Goal: Task Accomplishment & Management: Manage account settings

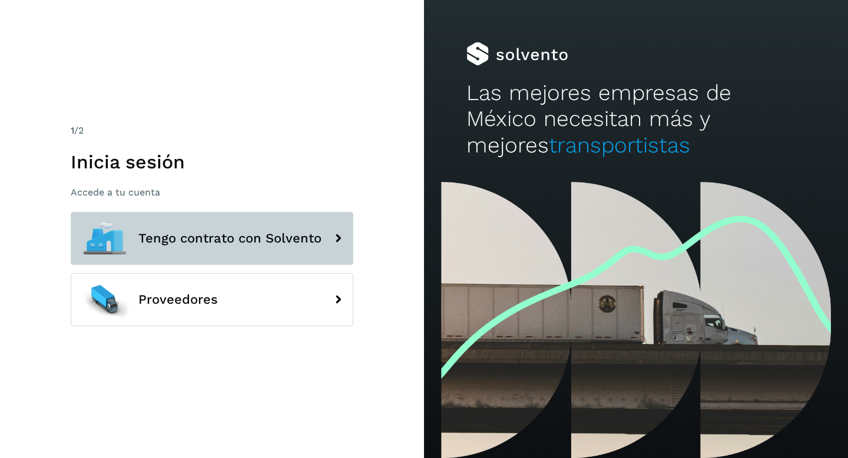
click at [260, 240] on span "Tengo contrato con Solvento" at bounding box center [229, 238] width 183 height 14
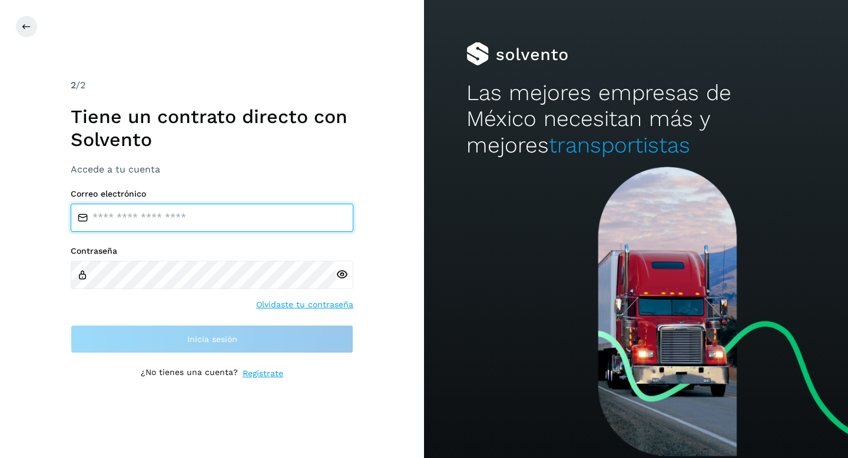
type input "**********"
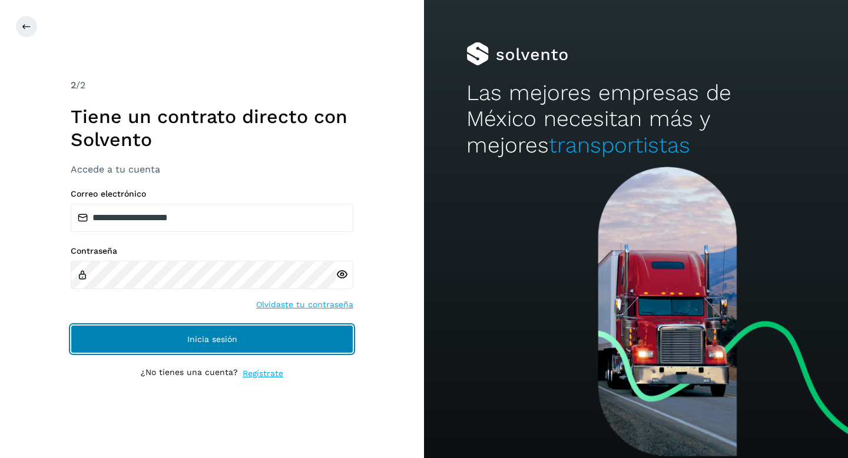
click at [194, 342] on span "Inicia sesión" at bounding box center [212, 339] width 50 height 8
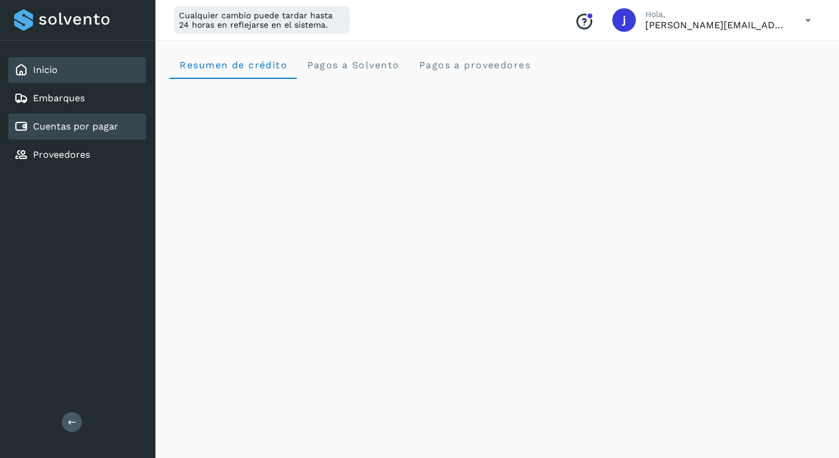
click at [77, 127] on link "Cuentas por pagar" at bounding box center [75, 126] width 85 height 11
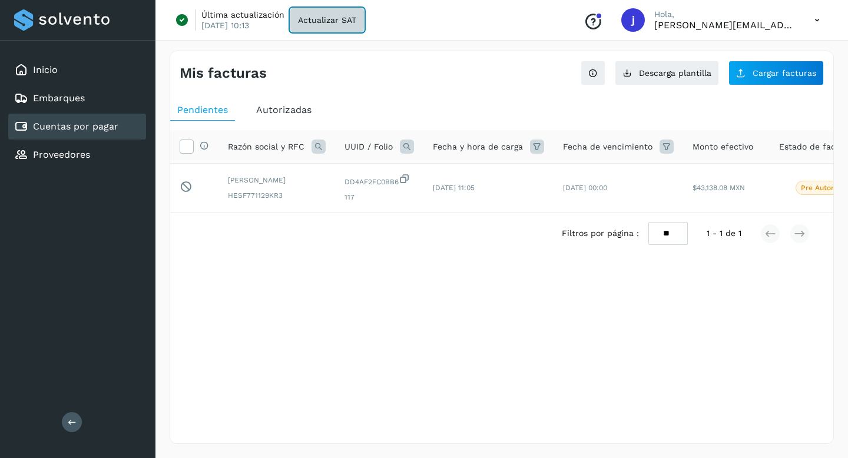
click at [326, 21] on span "Actualizar SAT" at bounding box center [327, 20] width 58 height 8
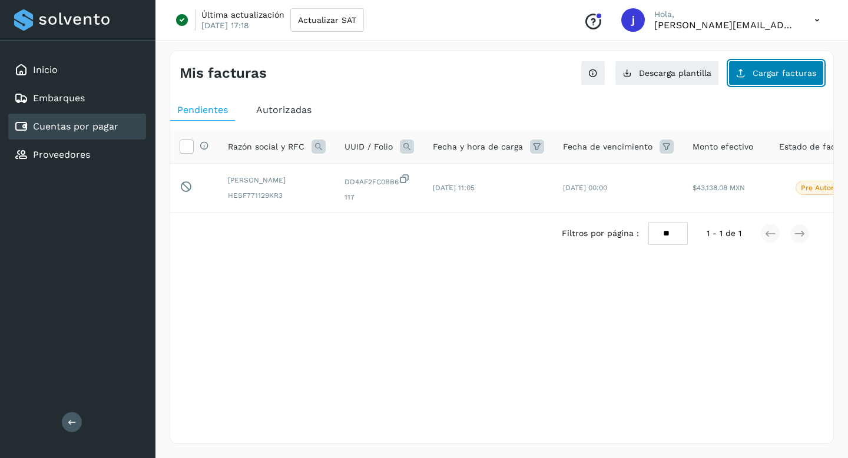
click at [773, 74] on span "Cargar facturas" at bounding box center [785, 73] width 64 height 8
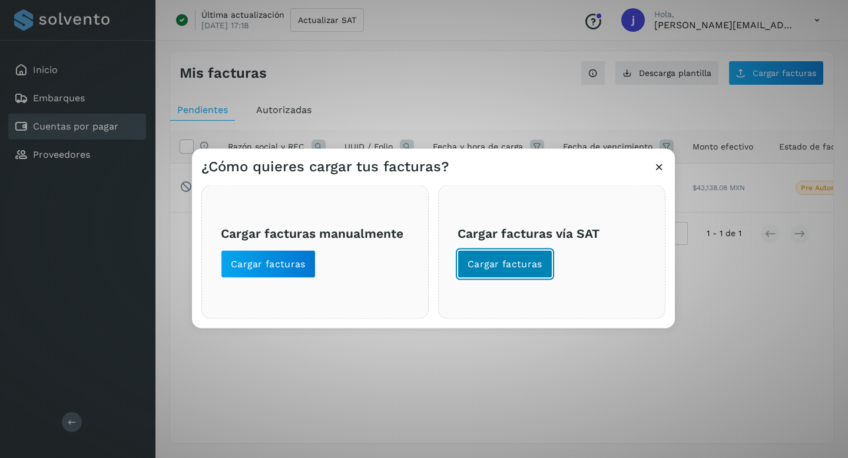
click at [507, 266] on span "Cargar facturas" at bounding box center [505, 264] width 75 height 13
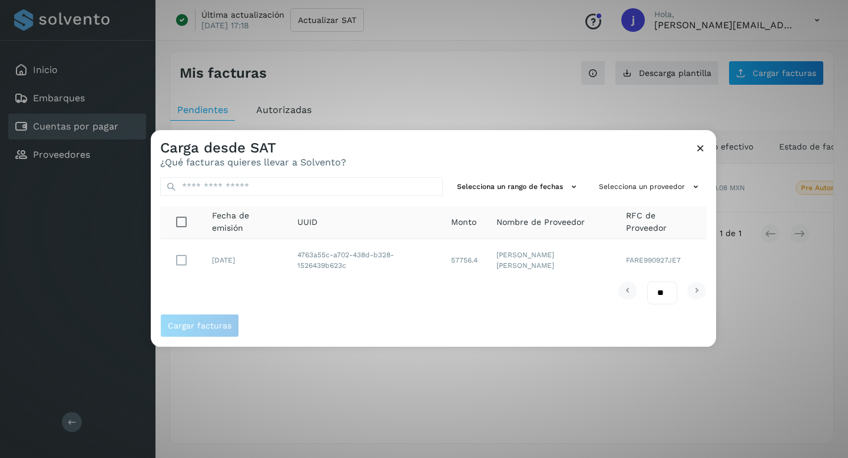
click at [698, 149] on icon at bounding box center [700, 148] width 12 height 12
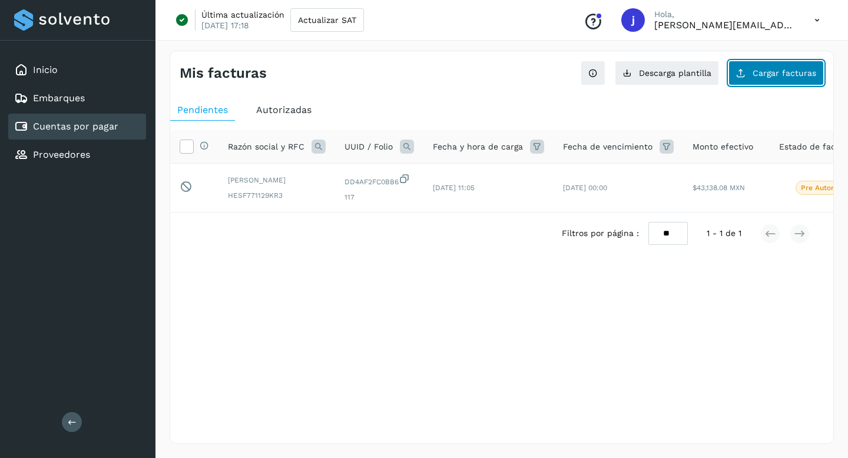
click at [758, 74] on span "Cargar facturas" at bounding box center [785, 73] width 64 height 8
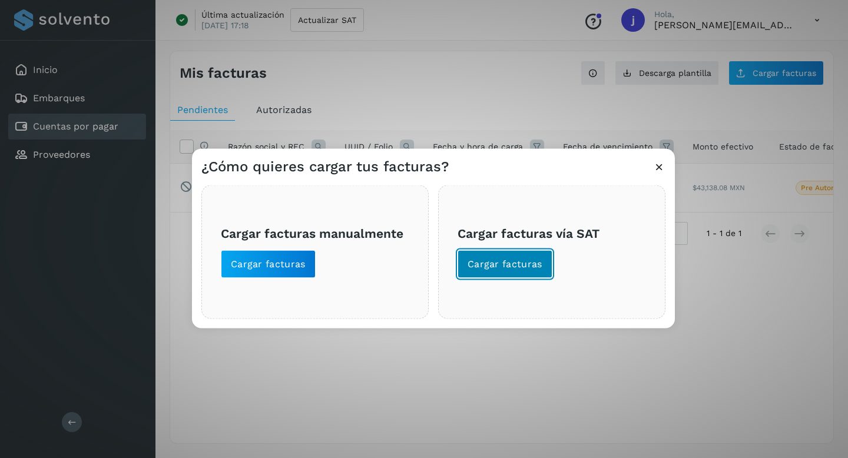
click at [482, 266] on span "Cargar facturas" at bounding box center [505, 264] width 75 height 13
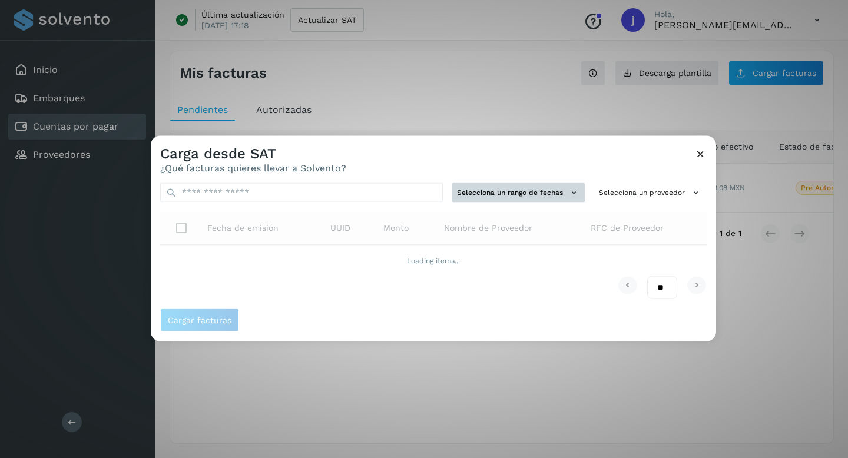
click at [558, 194] on button "Selecciona un rango de fechas" at bounding box center [518, 192] width 132 height 19
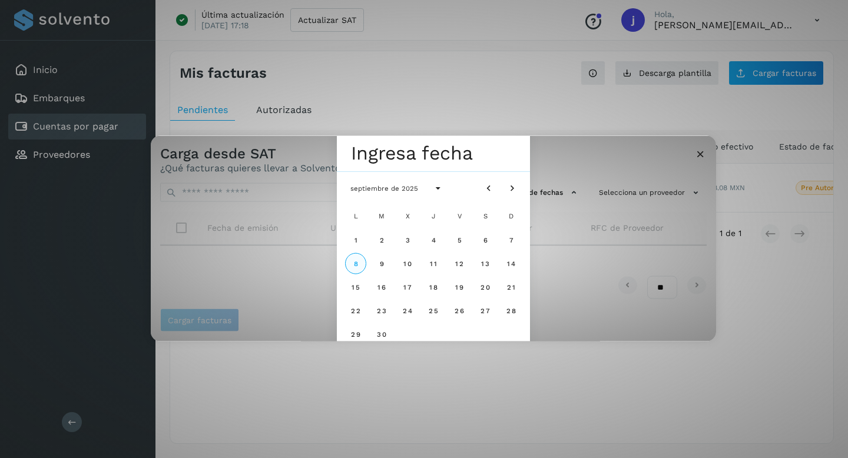
click at [353, 261] on span "8" at bounding box center [355, 263] width 5 height 8
click at [563, 152] on div "Seleccionar una fecha lun, [DATE] septiembre de 2025 L M X J V S D 1 2 3 4 5 6 …" at bounding box center [433, 239] width 565 height 206
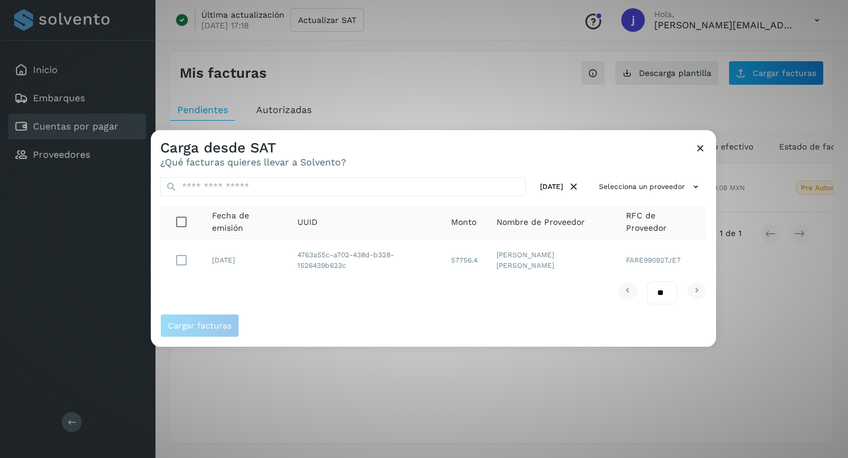
click at [699, 147] on icon at bounding box center [700, 148] width 12 height 12
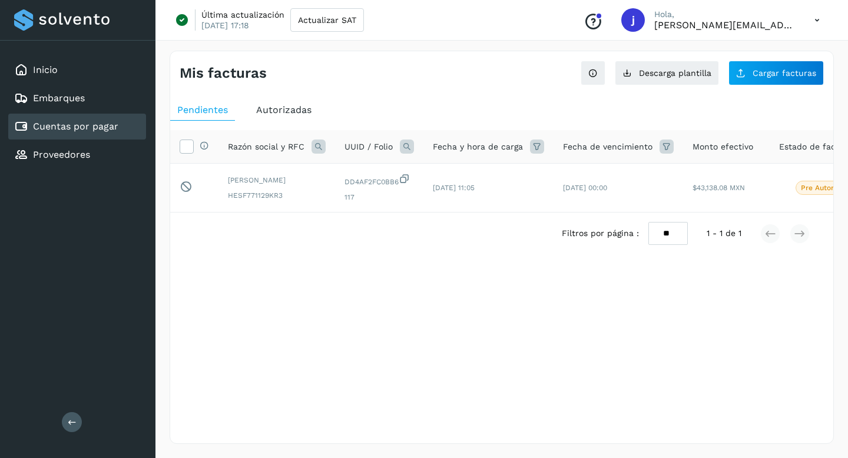
click at [279, 107] on span "Autorizadas" at bounding box center [283, 109] width 55 height 11
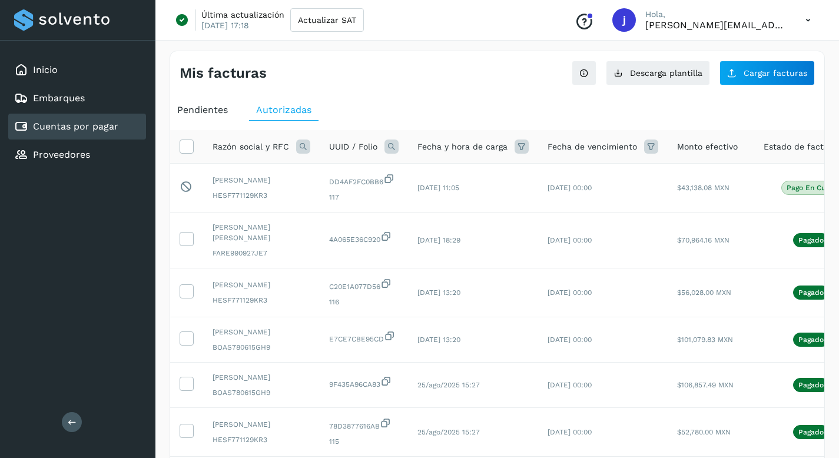
click at [197, 108] on span "Pendientes" at bounding box center [202, 109] width 51 height 11
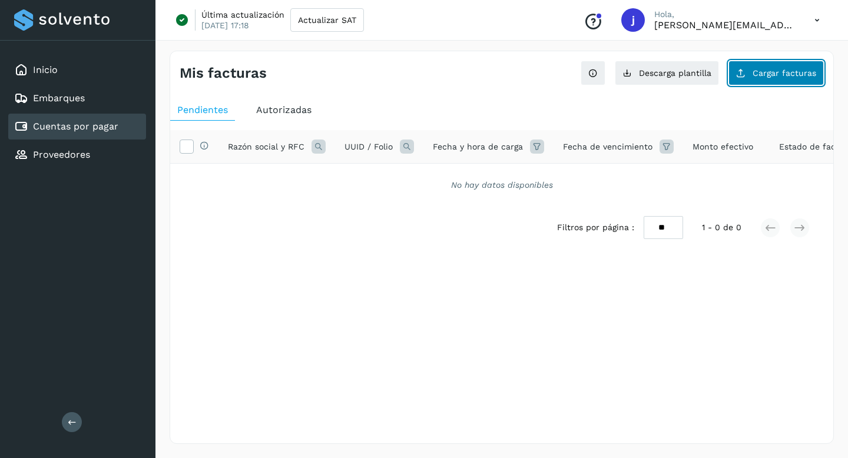
click at [758, 75] on span "Cargar facturas" at bounding box center [785, 73] width 64 height 8
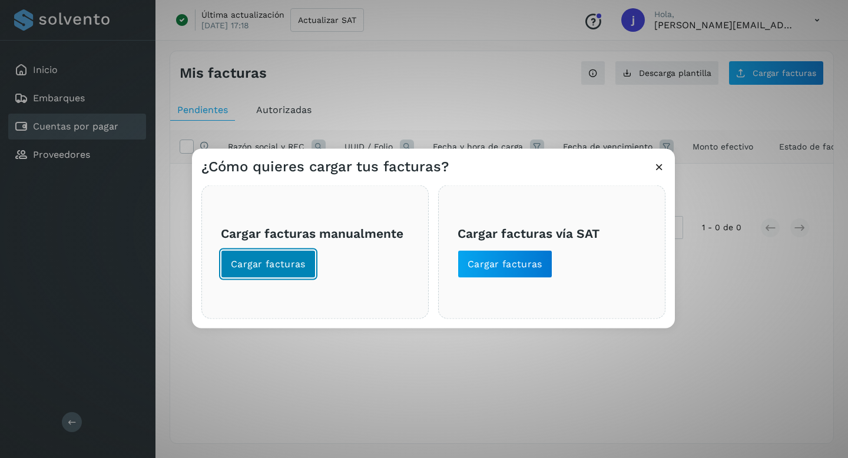
click at [277, 264] on span "Cargar facturas" at bounding box center [268, 264] width 75 height 13
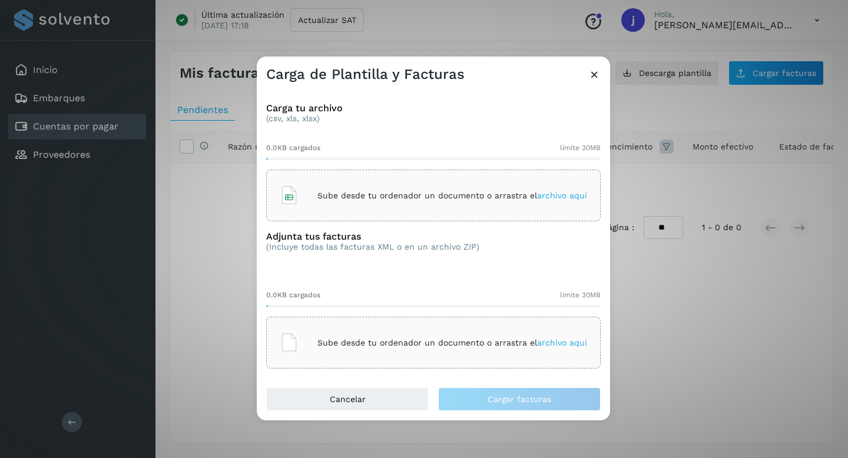
click at [386, 196] on p "Sube desde tu ordenador un documento o arrastra el archivo aquí" at bounding box center [452, 196] width 270 height 10
click at [564, 346] on span "archivo aquí" at bounding box center [562, 342] width 50 height 9
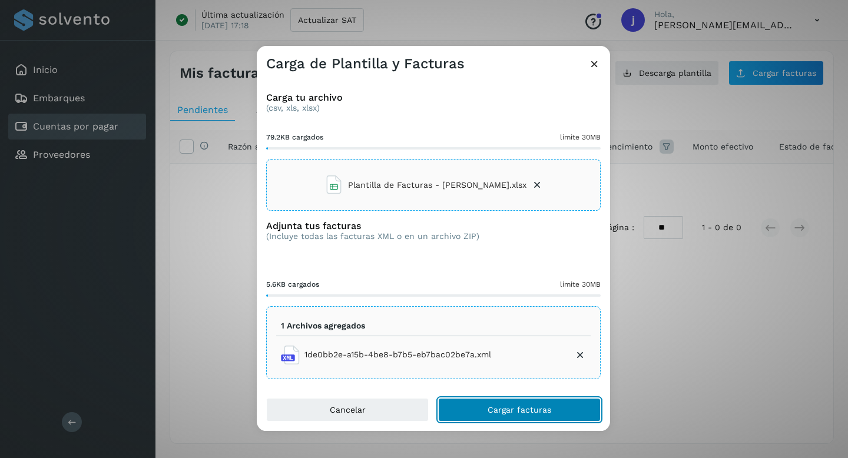
click at [525, 406] on span "Cargar facturas" at bounding box center [520, 410] width 64 height 8
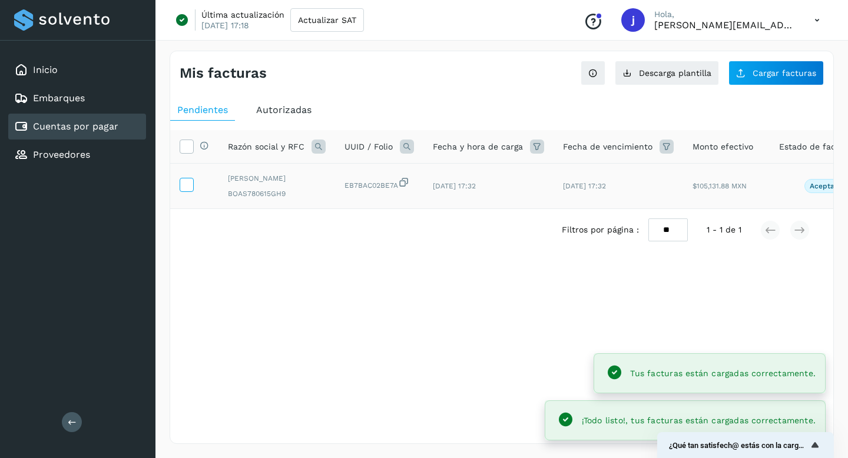
click at [184, 188] on icon at bounding box center [186, 184] width 12 height 12
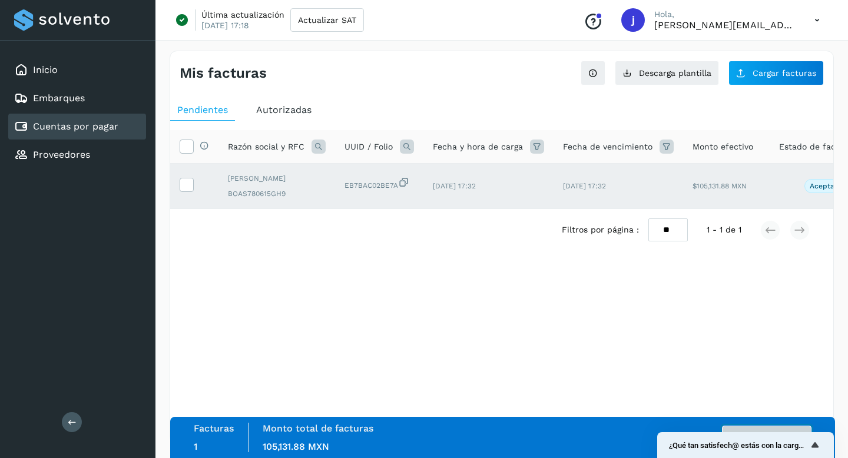
click at [791, 427] on button "Autorizar facturas" at bounding box center [767, 438] width 90 height 24
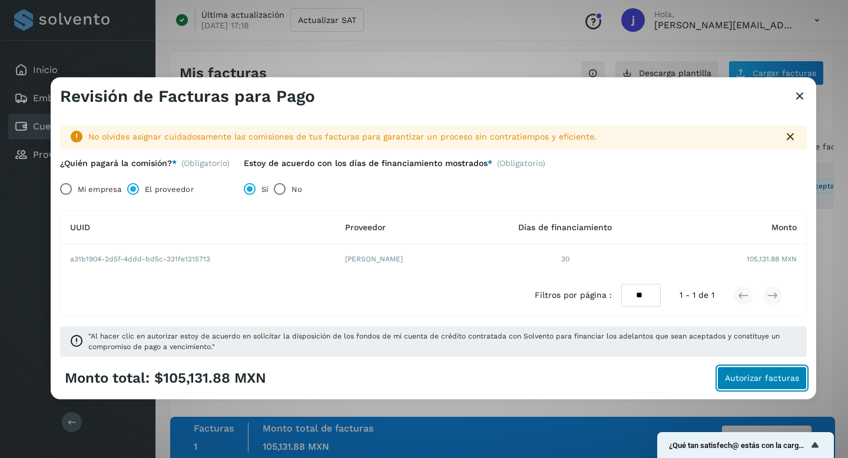
click at [760, 379] on span "Autorizar facturas" at bounding box center [762, 379] width 74 height 8
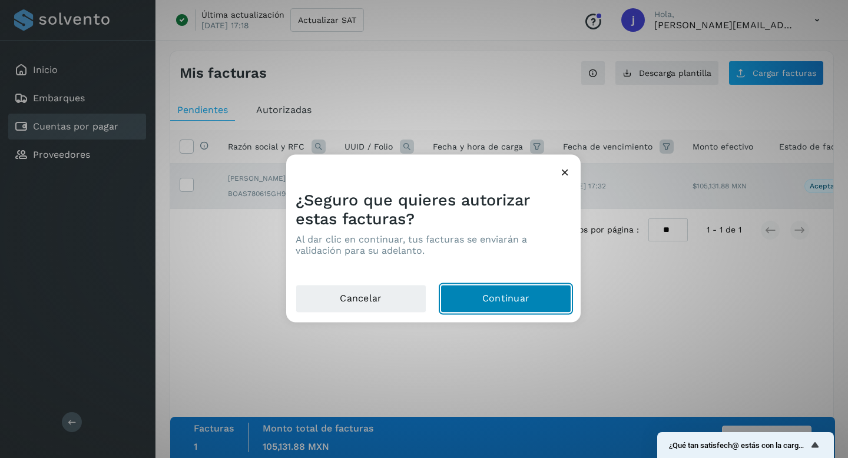
click at [502, 298] on button "Continuar" at bounding box center [505, 299] width 131 height 28
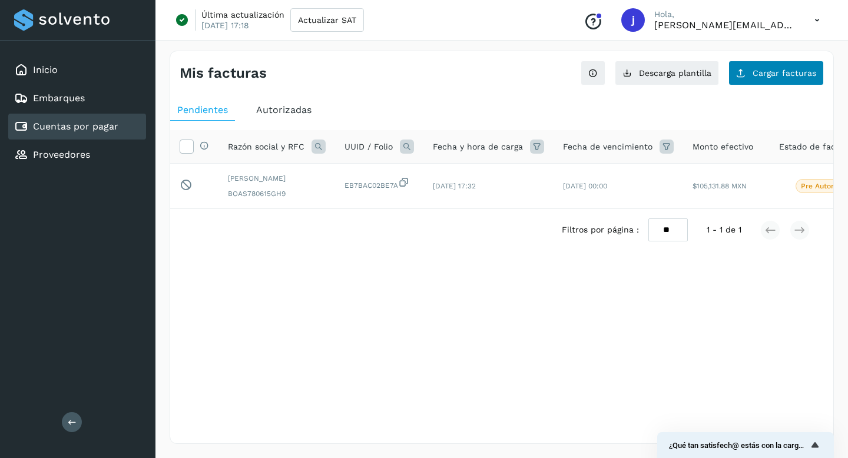
click at [785, 75] on span "Cargar facturas" at bounding box center [785, 73] width 64 height 8
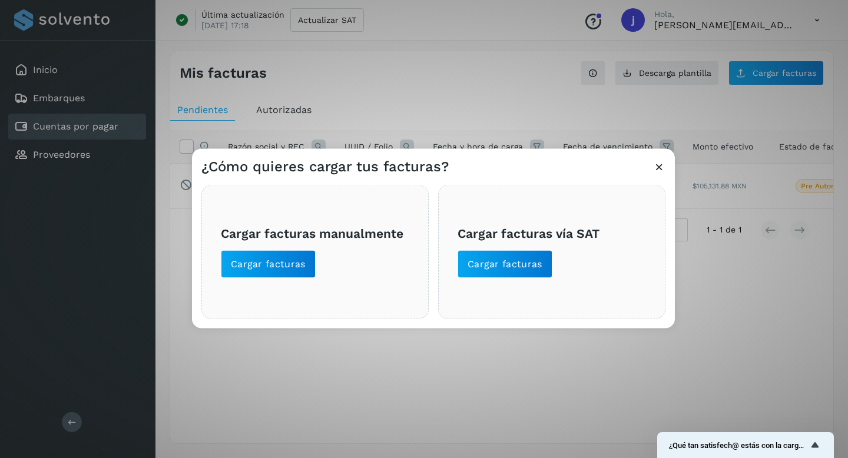
click at [413, 92] on div "¿Cómo quieres cargar tus facturas? Cargar facturas manualmente Cargar facturas …" at bounding box center [424, 229] width 848 height 458
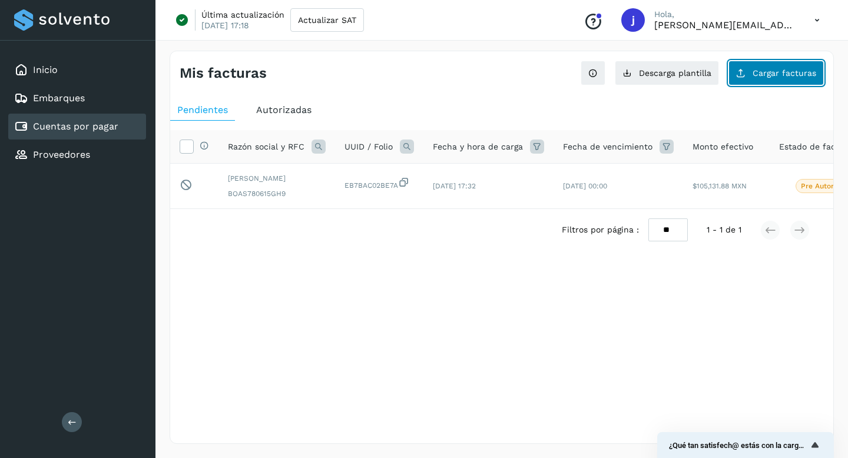
click at [759, 74] on span "Cargar facturas" at bounding box center [785, 73] width 64 height 8
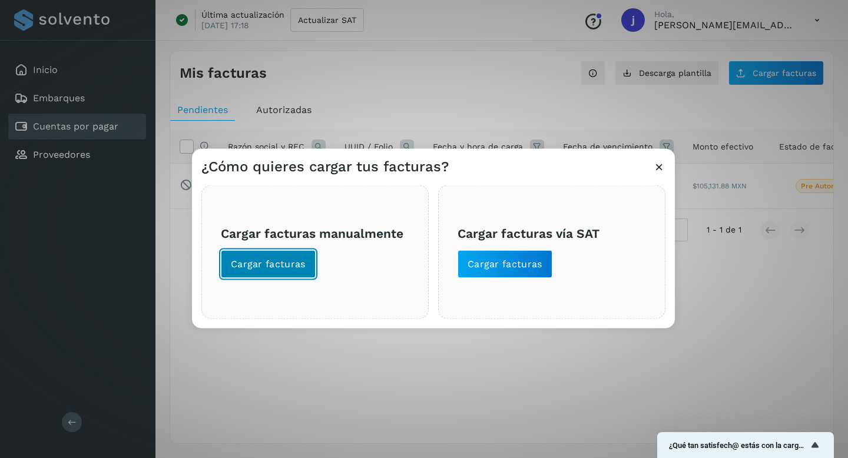
click at [284, 260] on span "Cargar facturas" at bounding box center [268, 264] width 75 height 13
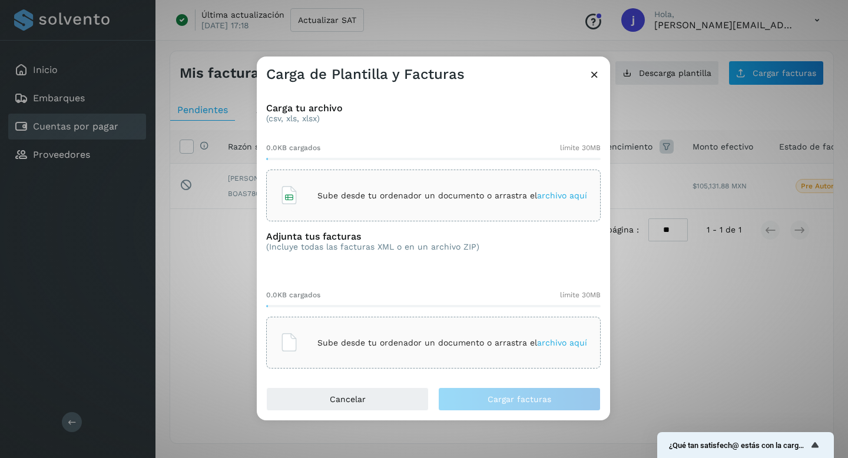
click at [420, 194] on p "Sube desde tu ordenador un documento o arrastra el archivo aquí" at bounding box center [452, 196] width 270 height 10
click at [549, 343] on span "archivo aquí" at bounding box center [562, 342] width 50 height 9
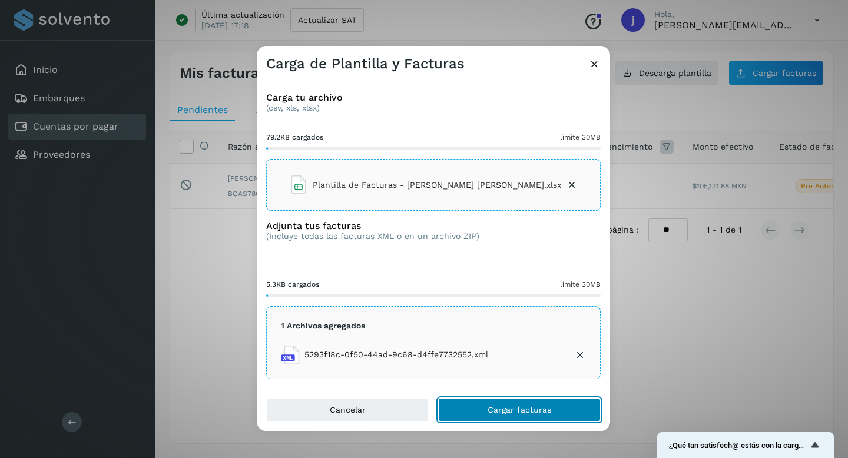
click at [493, 406] on span "Cargar facturas" at bounding box center [520, 410] width 64 height 8
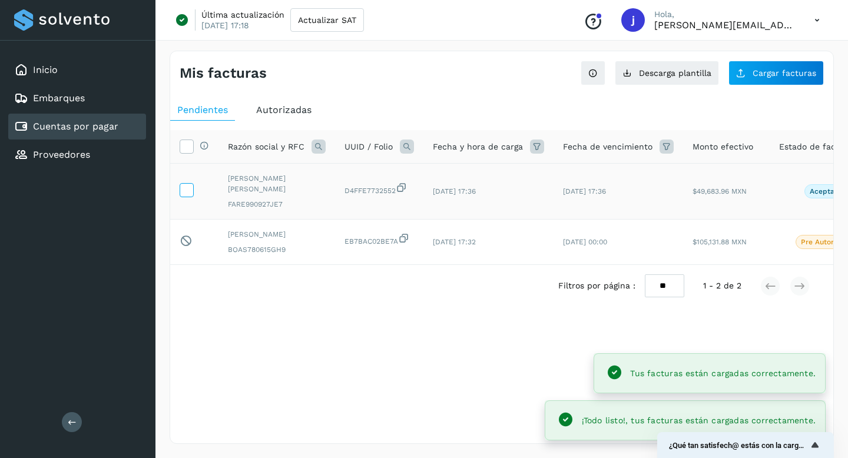
click at [184, 188] on icon at bounding box center [186, 189] width 12 height 12
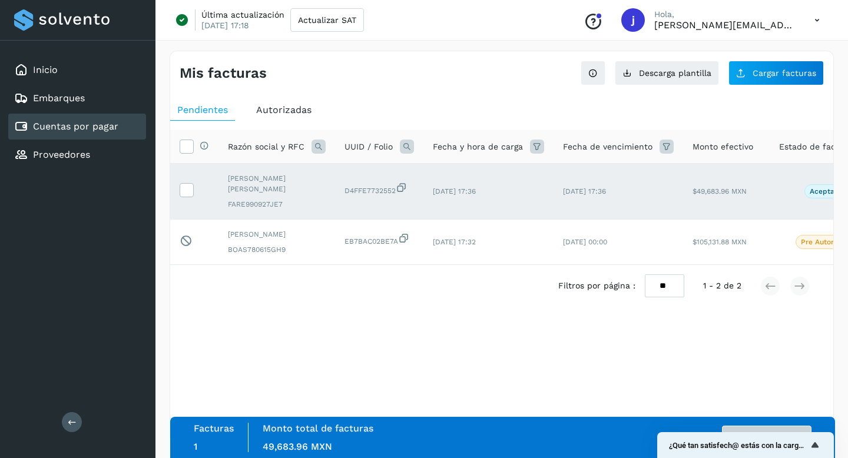
click at [782, 428] on button "Autorizar facturas" at bounding box center [767, 438] width 90 height 24
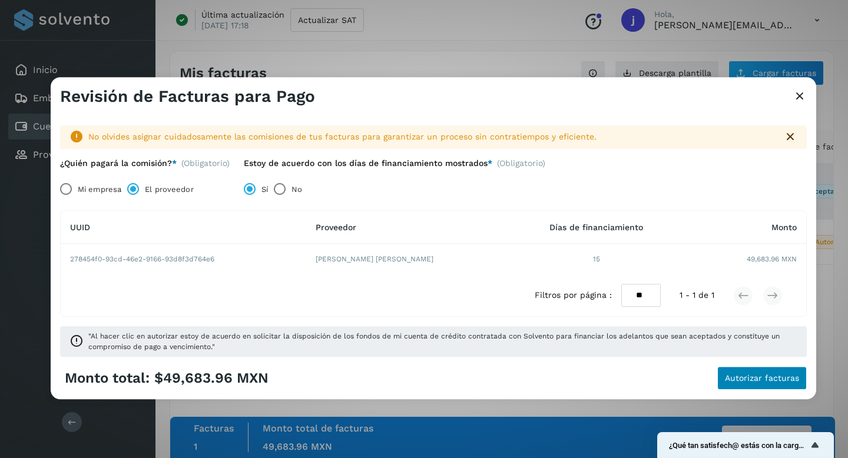
click at [771, 379] on span "Autorizar facturas" at bounding box center [762, 379] width 74 height 8
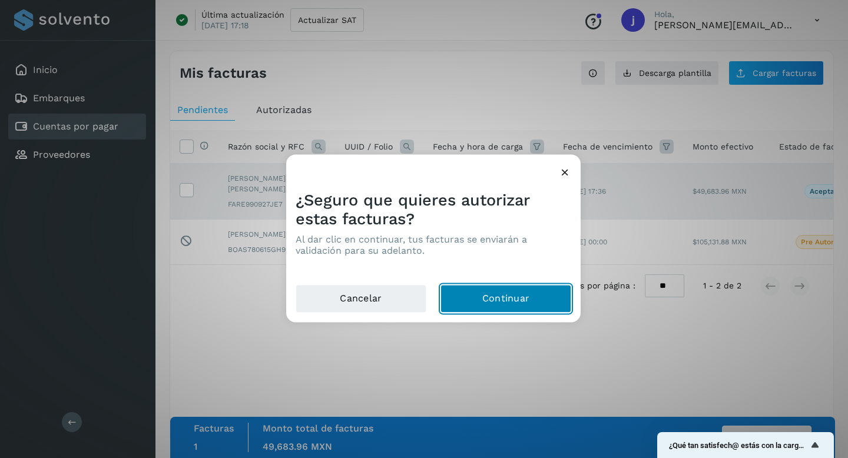
click at [514, 297] on button "Continuar" at bounding box center [505, 299] width 131 height 28
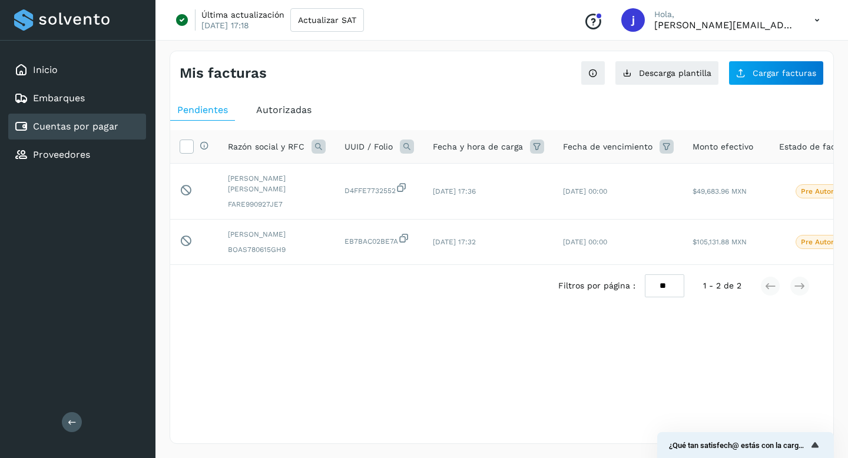
click at [68, 130] on link "Cuentas por pagar" at bounding box center [75, 126] width 85 height 11
click at [37, 71] on link "Inicio" at bounding box center [45, 69] width 25 height 11
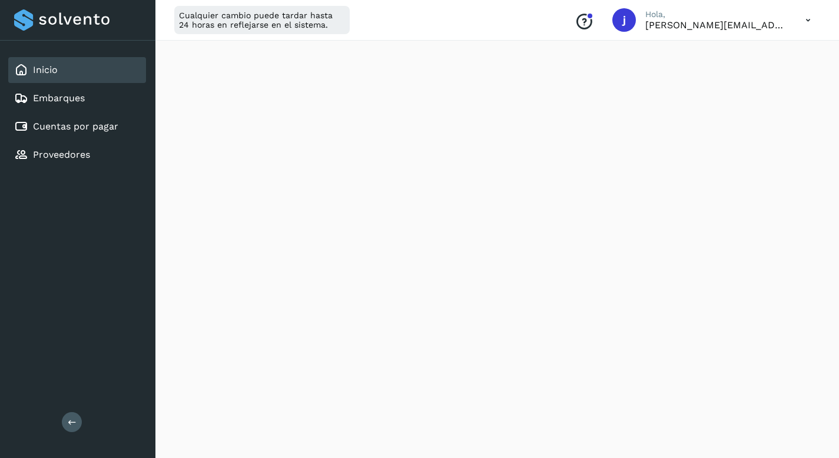
scroll to position [196, 0]
click at [165, 293] on div "Resumen de crédito Pagos a Solvento Pagos a proveedores" at bounding box center [497, 391] width 684 height 1102
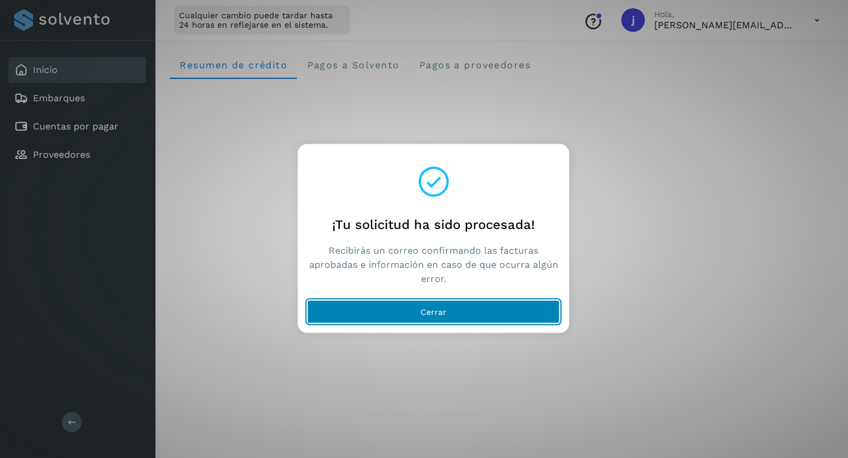
click at [426, 317] on button "Cerrar" at bounding box center [433, 312] width 253 height 24
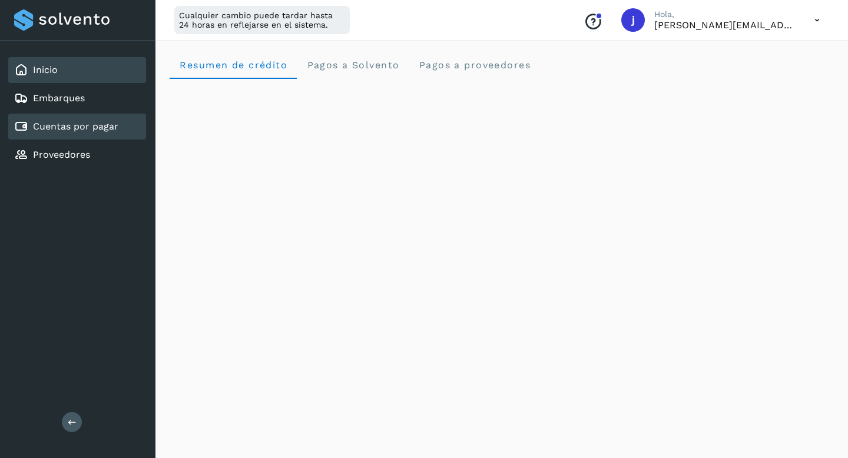
click at [54, 124] on link "Cuentas por pagar" at bounding box center [75, 126] width 85 height 11
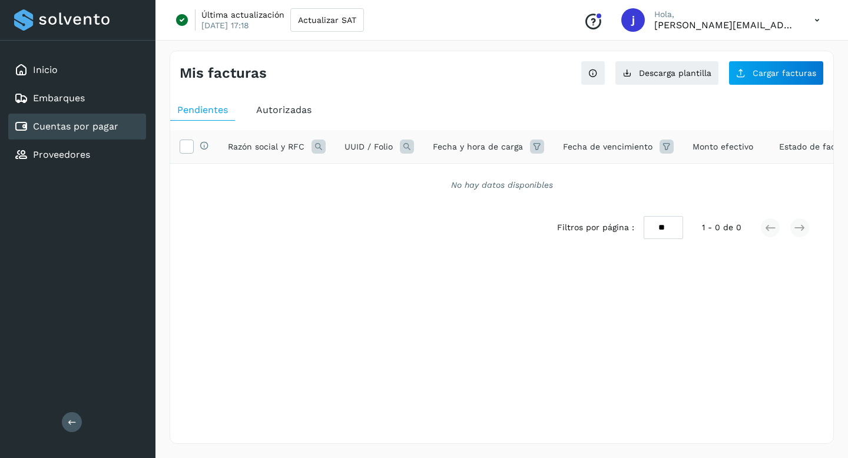
click at [92, 125] on link "Cuentas por pagar" at bounding box center [75, 126] width 85 height 11
click at [291, 112] on span "Autorizadas" at bounding box center [283, 109] width 55 height 11
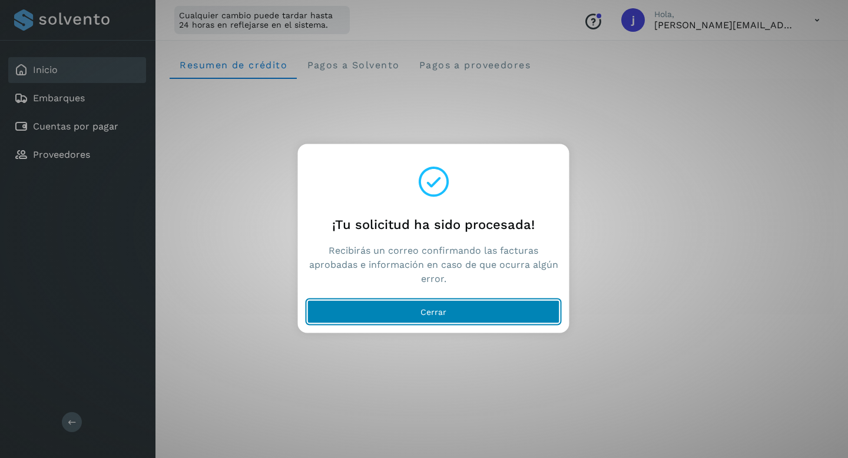
click at [405, 314] on button "Cerrar" at bounding box center [433, 312] width 253 height 24
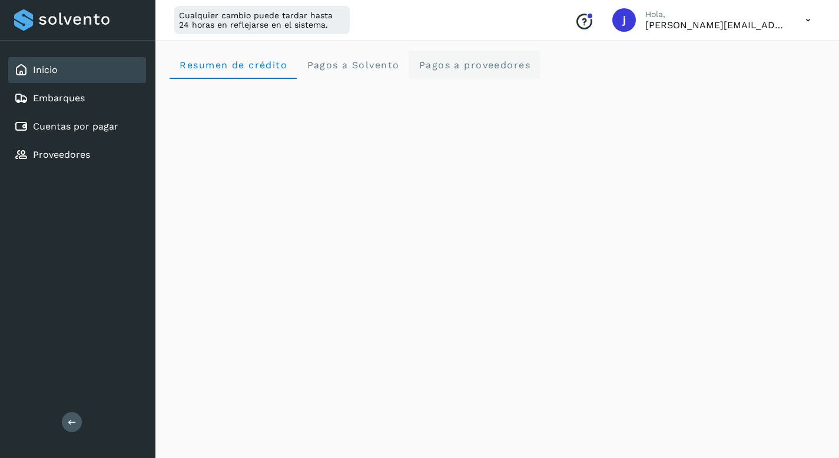
click at [465, 68] on span "Pagos a proveedores" at bounding box center [474, 64] width 112 height 11
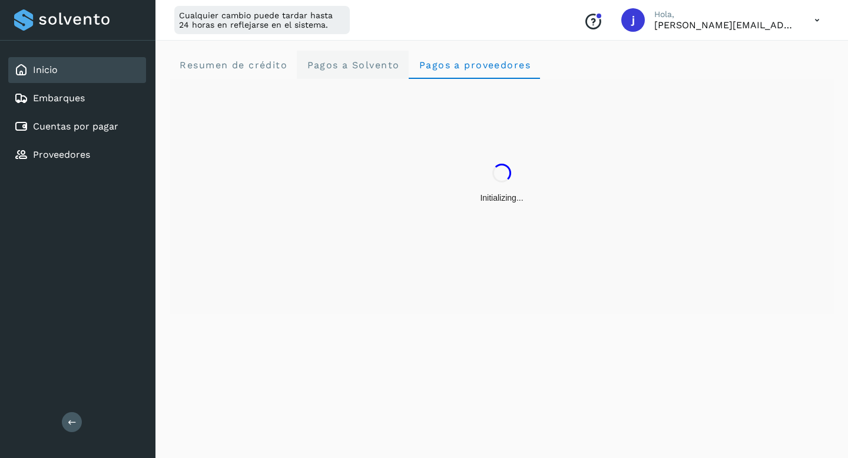
click at [353, 64] on span "Pagos a Solvento" at bounding box center [352, 64] width 93 height 11
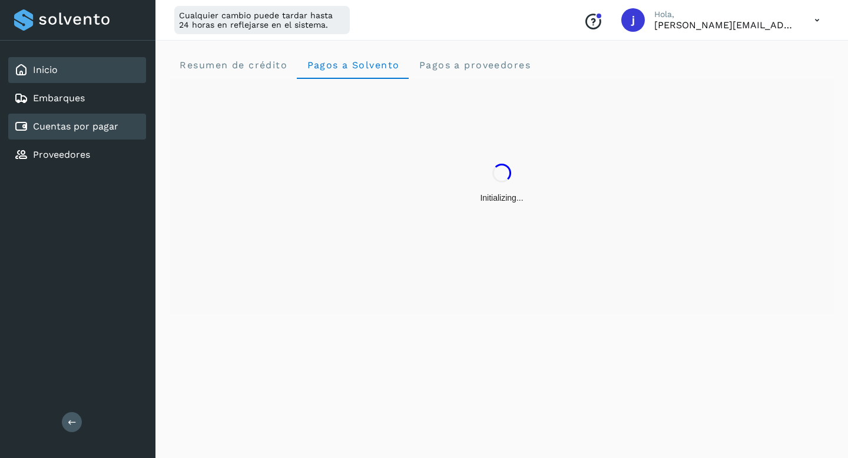
click at [74, 129] on link "Cuentas por pagar" at bounding box center [75, 126] width 85 height 11
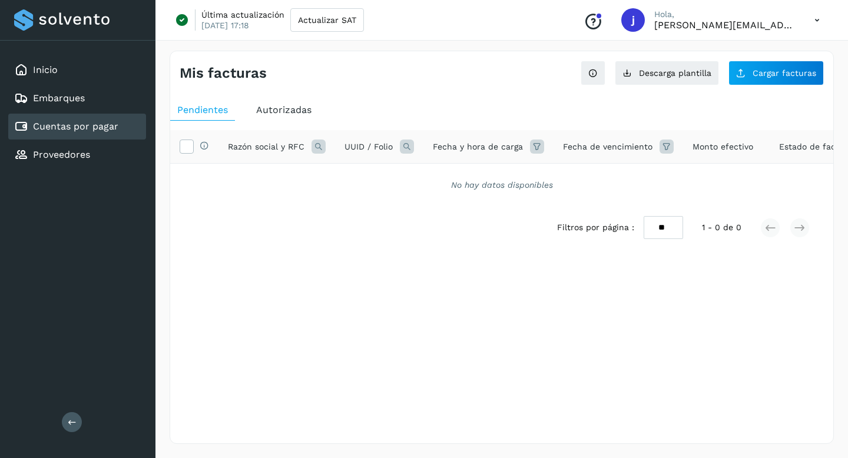
click at [291, 108] on span "Autorizadas" at bounding box center [283, 109] width 55 height 11
